Goal: Task Accomplishment & Management: Use online tool/utility

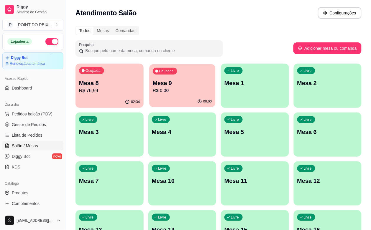
click at [155, 98] on button "Ocupada Mesa 9 R$ 0,00 00:00" at bounding box center [182, 85] width 66 height 43
click at [102, 88] on p "R$ 76,99" at bounding box center [109, 90] width 61 height 7
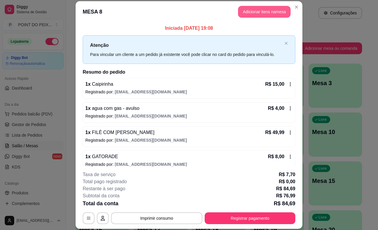
click at [256, 13] on button "Adicionar itens na mesa" at bounding box center [264, 12] width 53 height 12
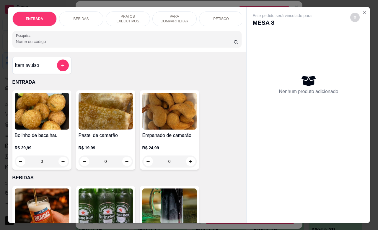
click at [86, 16] on div "BEBIDAS" at bounding box center [81, 19] width 44 height 15
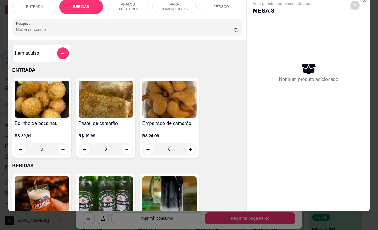
scroll to position [122, 0]
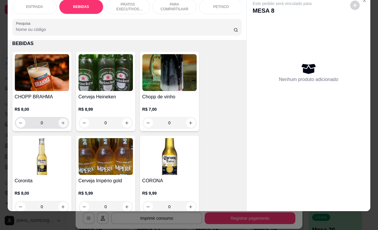
click at [62, 123] on icon "increase-product-quantity" at bounding box center [63, 123] width 4 height 4
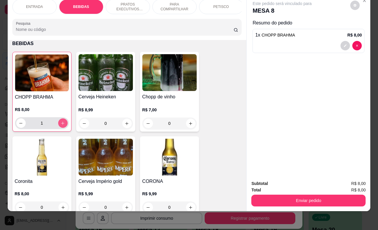
click at [62, 123] on button "increase-product-quantity" at bounding box center [62, 123] width 9 height 9
type input "4"
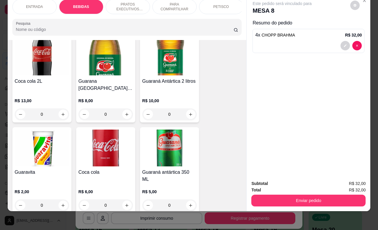
scroll to position [344, 0]
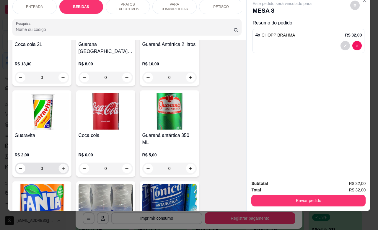
click at [61, 167] on icon "increase-product-quantity" at bounding box center [63, 169] width 4 height 4
type input "1"
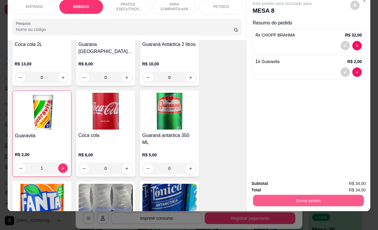
click at [302, 195] on button "Enviar pedido" at bounding box center [308, 201] width 111 height 12
click at [271, 182] on button "Não registrar e enviar pedido" at bounding box center [287, 180] width 61 height 11
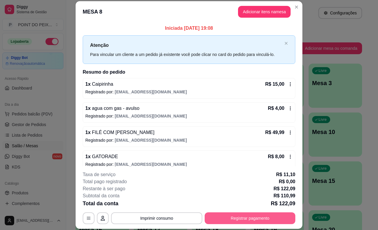
click at [230, 217] on button "Registrar pagamento" at bounding box center [249, 219] width 91 height 12
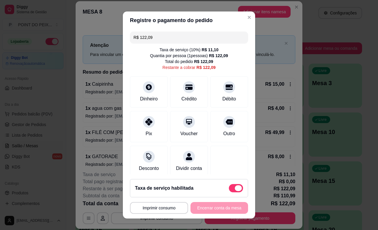
click at [229, 186] on span at bounding box center [236, 188] width 14 height 8
click at [228, 189] on input "checkbox" at bounding box center [230, 191] width 4 height 4
checkbox input "true"
type input "R$ 110,99"
checkbox input "false"
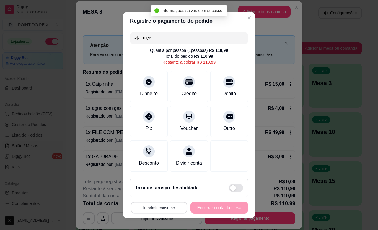
click at [160, 208] on button "Imprimir consumo" at bounding box center [159, 208] width 56 height 12
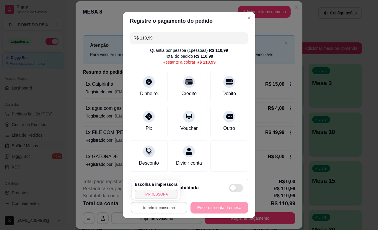
click at [157, 196] on button "IMPRESSORA" at bounding box center [156, 194] width 43 height 9
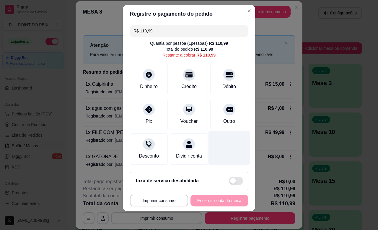
scroll to position [0, 0]
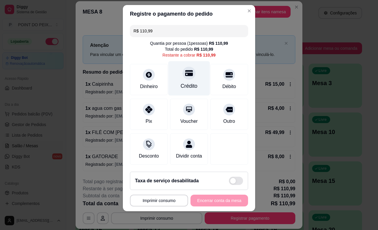
click at [185, 73] on icon at bounding box center [189, 73] width 8 height 6
type input "R$ 0,00"
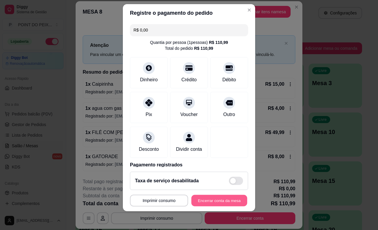
click at [217, 199] on button "Encerrar conta da mesa" at bounding box center [219, 201] width 56 height 12
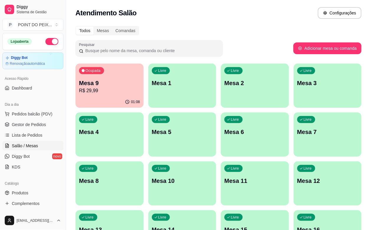
click at [103, 95] on div "Ocupada Mesa 9 R$ 29,99" at bounding box center [110, 80] width 68 height 33
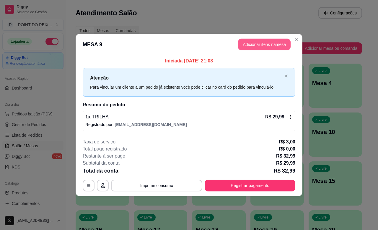
click at [263, 47] on button "Adicionar itens na mesa" at bounding box center [264, 45] width 53 height 12
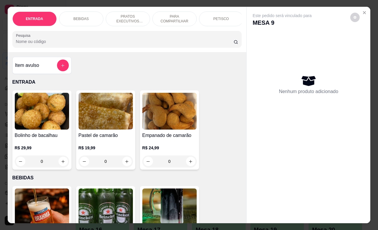
click at [77, 17] on p "BEBIDAS" at bounding box center [80, 19] width 15 height 5
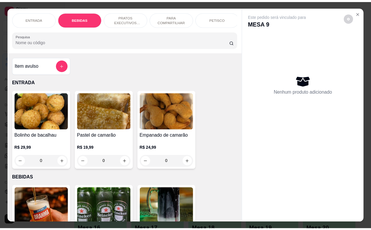
scroll to position [122, 0]
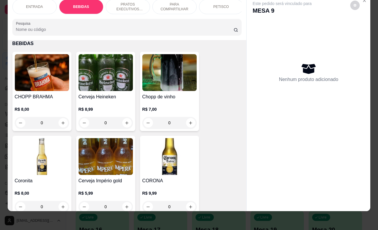
click at [43, 122] on input "0" at bounding box center [41, 123] width 33 height 12
click at [44, 122] on input "0" at bounding box center [41, 123] width 33 height 12
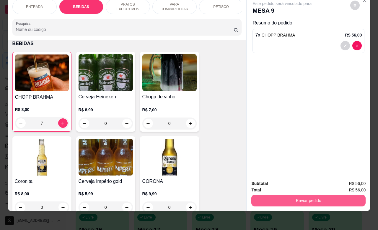
type input "7"
click at [287, 195] on button "Enviar pedido" at bounding box center [308, 201] width 111 height 12
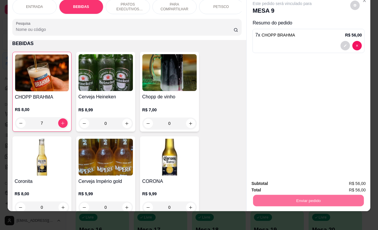
click at [283, 181] on button "Não registrar e enviar pedido" at bounding box center [287, 180] width 61 height 11
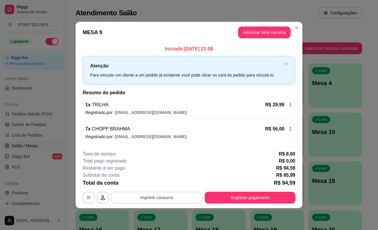
click at [161, 199] on button "Imprimir consumo" at bounding box center [156, 198] width 91 height 12
click at [232, 172] on div "Restante à ser pago R$ 94,59" at bounding box center [189, 168] width 212 height 7
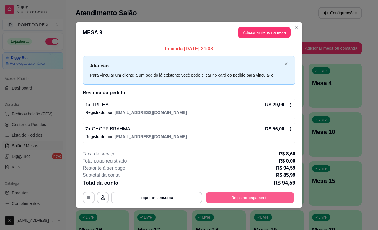
click at [239, 196] on button "Registrar pagamento" at bounding box center [250, 198] width 88 height 12
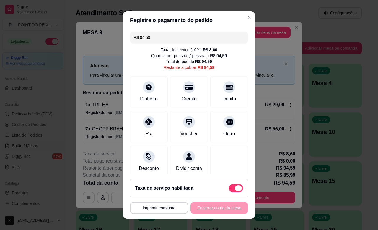
click at [229, 187] on span at bounding box center [236, 188] width 14 height 8
click at [228, 189] on input "checkbox" at bounding box center [230, 191] width 4 height 4
checkbox input "true"
type input "R$ 85,99"
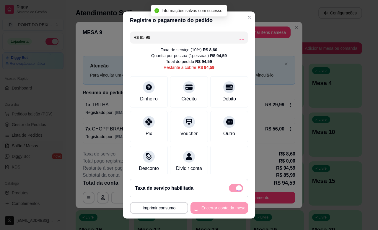
checkbox input "false"
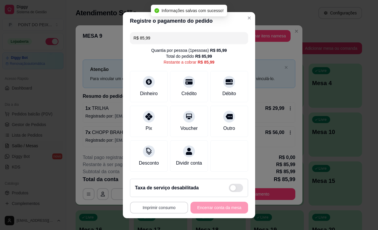
click at [156, 209] on button "Imprimir consumo" at bounding box center [159, 208] width 58 height 12
click at [157, 194] on button "IMPRESSORA" at bounding box center [155, 194] width 41 height 9
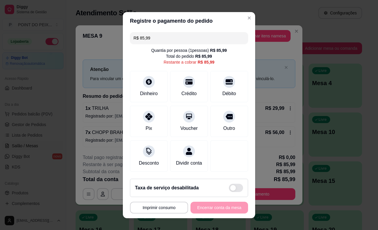
click at [220, 213] on div "**********" at bounding box center [189, 208] width 118 height 12
click at [143, 83] on div at bounding box center [148, 80] width 13 height 13
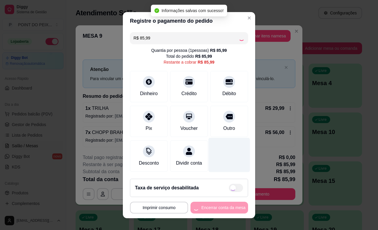
type input "R$ 0,00"
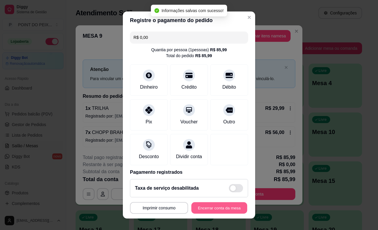
click at [216, 211] on button "Encerrar conta da mesa" at bounding box center [219, 209] width 56 height 12
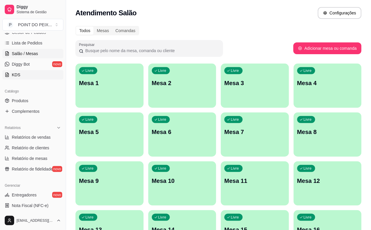
scroll to position [148, 0]
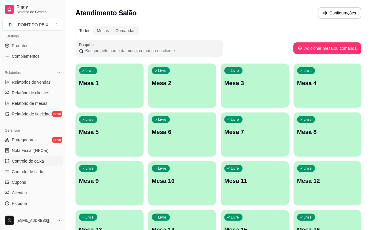
click at [36, 163] on span "Controle de caixa" at bounding box center [28, 161] width 32 height 6
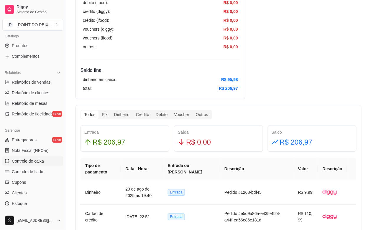
scroll to position [258, 0]
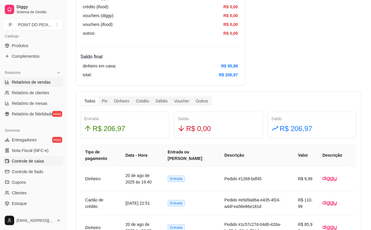
click at [43, 82] on span "Relatórios de vendas" at bounding box center [31, 82] width 39 height 6
select select "ALL"
select select "0"
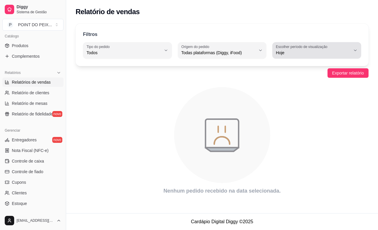
click at [355, 53] on button "Escolher período de visualização Hoje" at bounding box center [316, 50] width 89 height 17
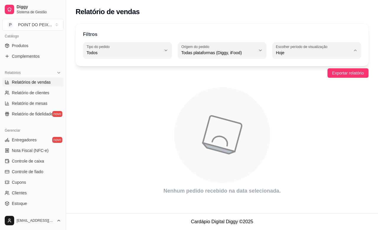
click at [285, 79] on span "Ontem" at bounding box center [314, 77] width 71 height 6
type input "1"
select select "1"
